Goal: Transaction & Acquisition: Purchase product/service

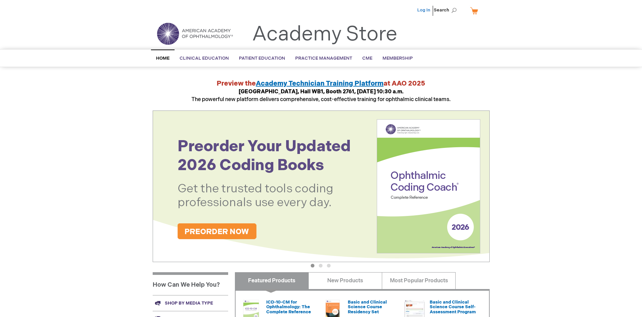
click at [424, 10] on link "Log In" at bounding box center [423, 9] width 13 height 5
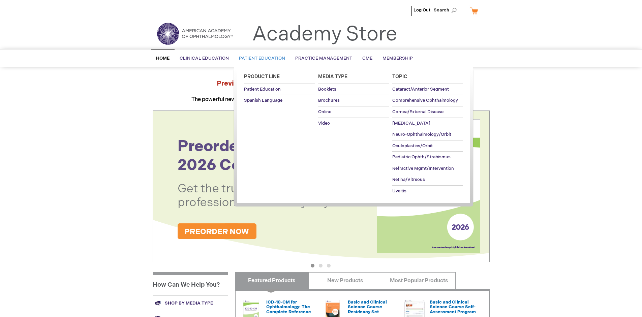
click at [260, 58] on span "Patient Education" at bounding box center [262, 58] width 46 height 5
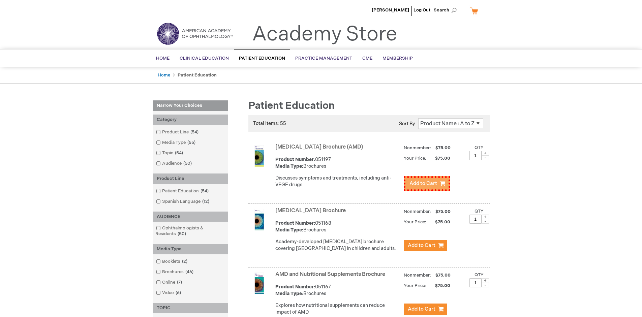
click at [425, 182] on span "Add to Cart" at bounding box center [424, 183] width 28 height 6
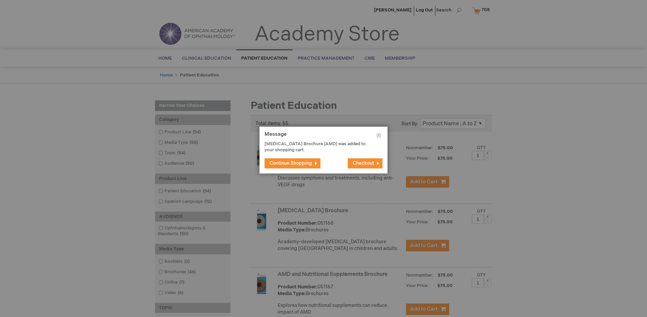
click at [291, 163] on span "Continue Shopping" at bounding box center [291, 163] width 42 height 6
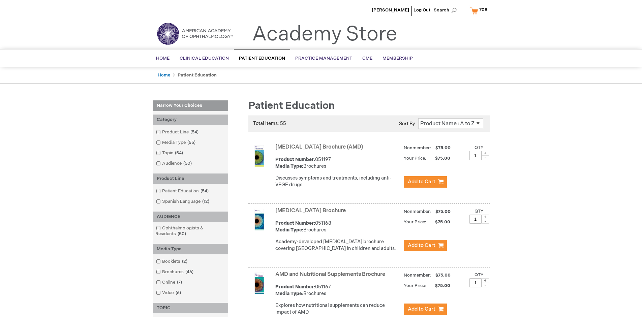
click at [332, 278] on link "AMD and Nutritional Supplements Brochure" at bounding box center [330, 274] width 110 height 6
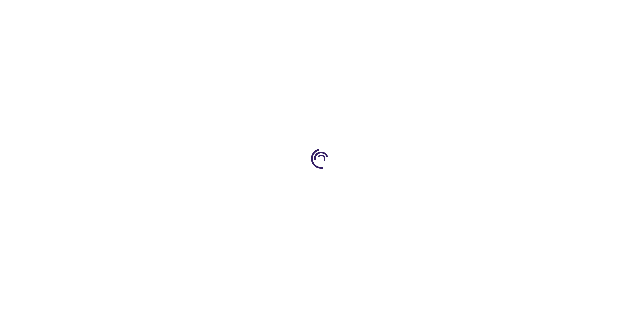
type input "1"
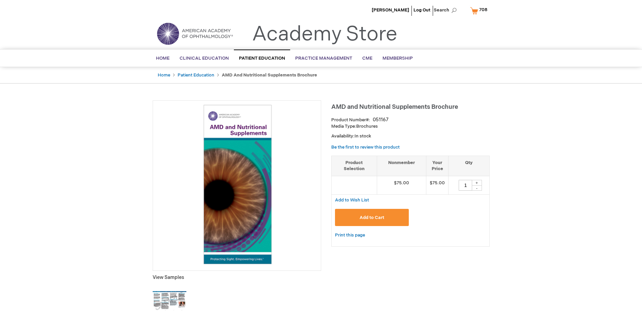
click at [372, 217] on span "Add to Cart" at bounding box center [372, 217] width 25 height 5
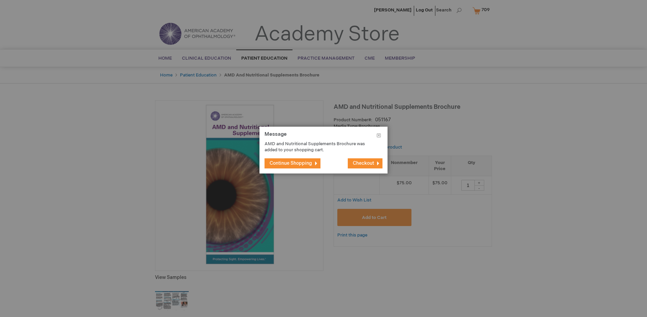
click at [291, 163] on span "Continue Shopping" at bounding box center [291, 163] width 42 height 6
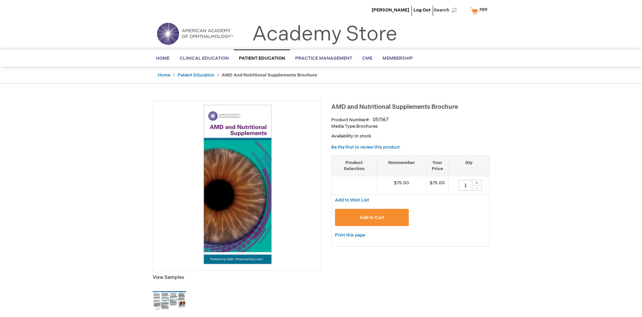
click at [480, 10] on span "709" at bounding box center [483, 9] width 8 height 5
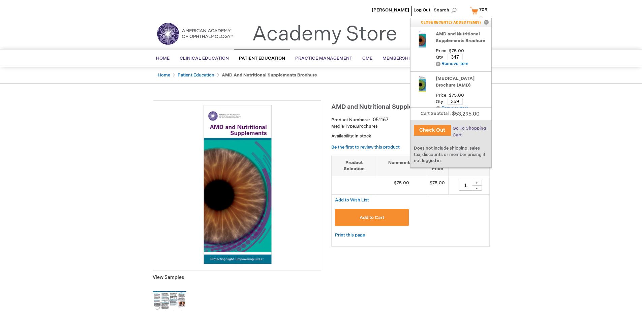
click at [469, 128] on span "Go To Shopping Cart" at bounding box center [469, 132] width 33 height 12
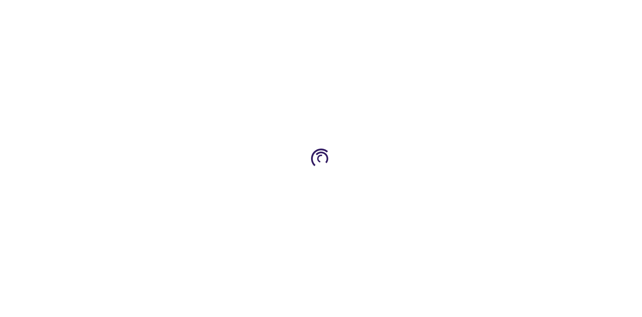
select select "US"
select select "41"
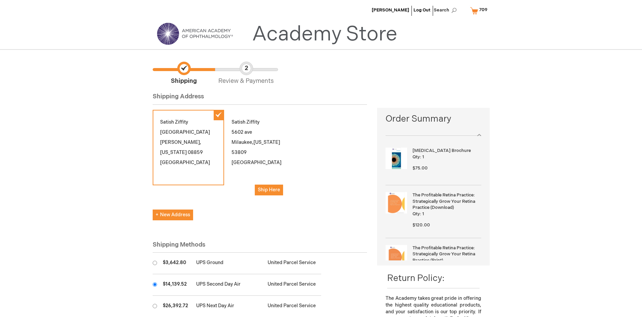
click at [155, 285] on input "radio" at bounding box center [155, 284] width 4 height 4
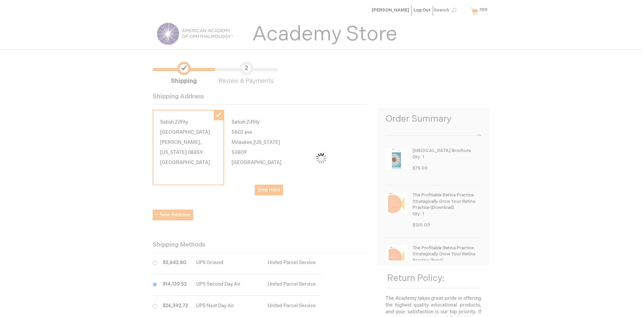
scroll to position [34, 0]
